Goal: Task Accomplishment & Management: Manage account settings

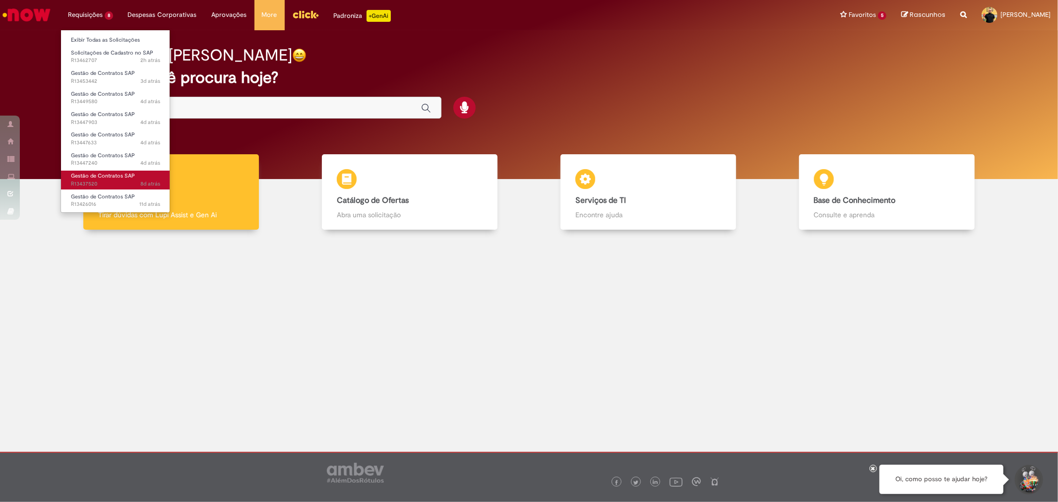
click at [83, 182] on span "8d atrás 8 dias atrás R13437520" at bounding box center [115, 184] width 89 height 8
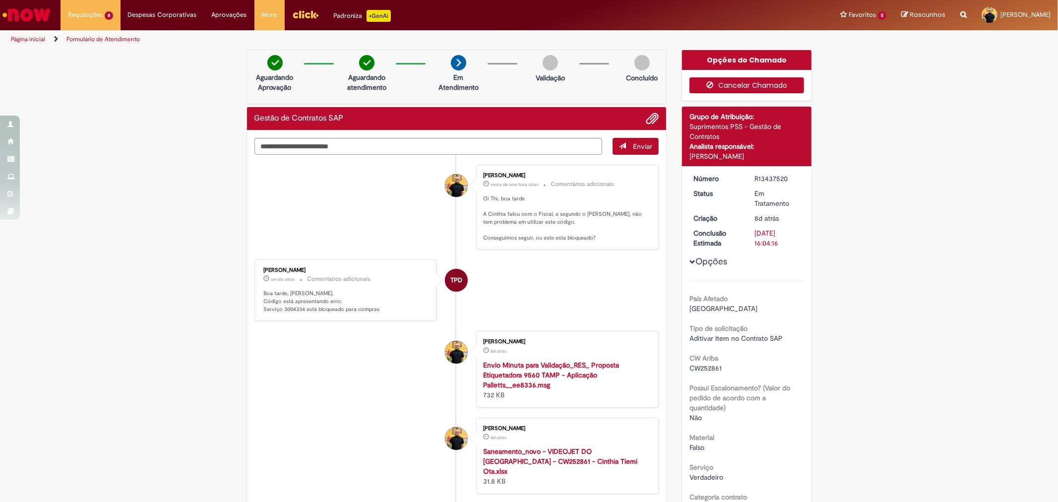
click at [736, 83] on button "Cancelar Chamado" at bounding box center [746, 85] width 115 height 16
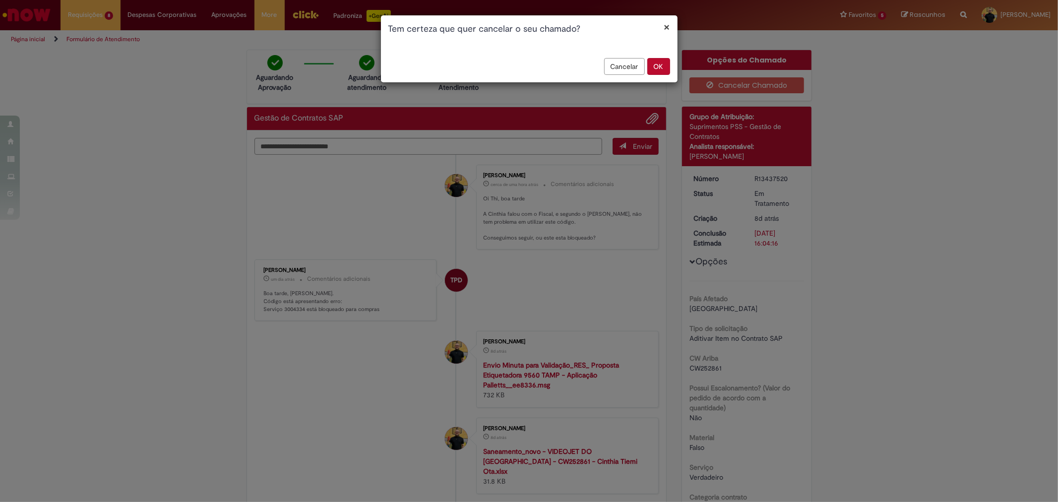
click at [659, 66] on button "OK" at bounding box center [658, 66] width 23 height 17
